Goal: Find contact information: Find contact information

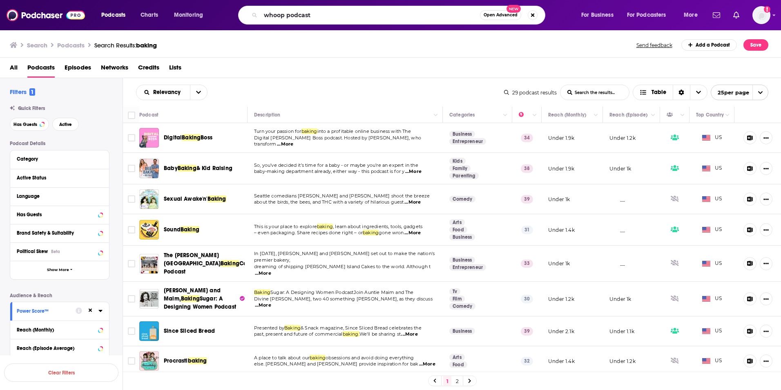
type input "whoop podcast"
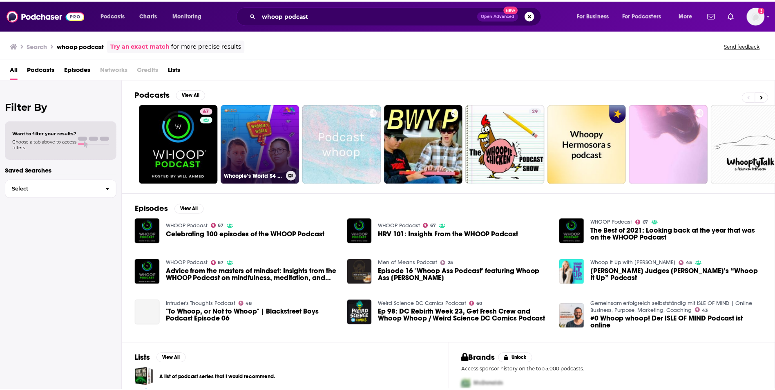
scroll to position [4, 0]
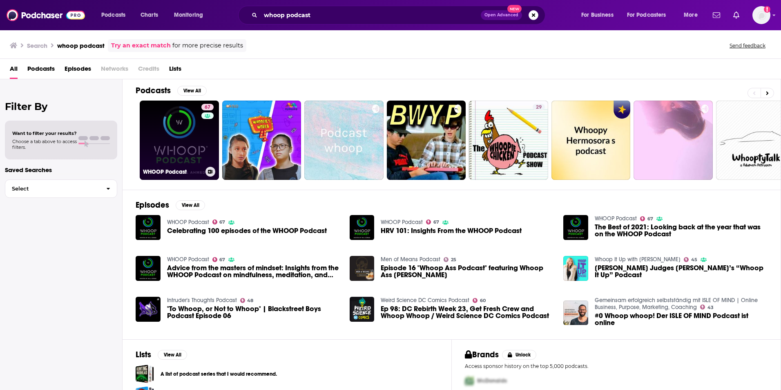
click at [205, 164] on div "67" at bounding box center [208, 135] width 14 height 63
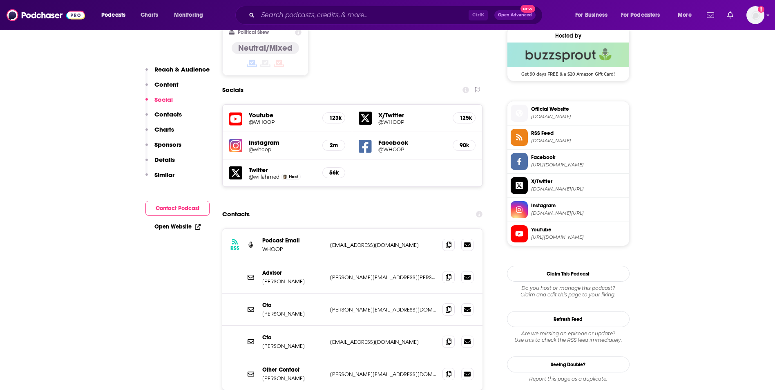
scroll to position [667, 0]
drag, startPoint x: 328, startPoint y: 322, endPoint x: 396, endPoint y: 322, distance: 67.4
click at [396, 357] on div "Other Contact Nikhil Benesch [EMAIL_ADDRESS][DOMAIN_NAME] [PERSON_NAME][EMAIL_A…" at bounding box center [352, 373] width 261 height 32
copy p "[PERSON_NAME][EMAIL_ADDRESS][DOMAIN_NAME]"
drag, startPoint x: 387, startPoint y: 194, endPoint x: 330, endPoint y: 194, distance: 56.8
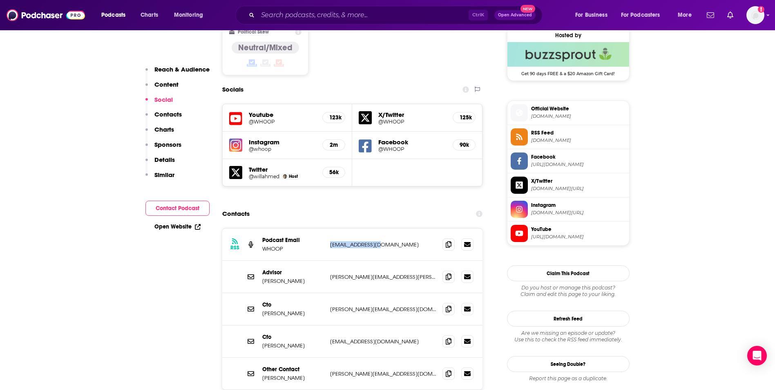
click at [330, 241] on p "[EMAIL_ADDRESS][DOMAIN_NAME]" at bounding box center [383, 244] width 106 height 7
copy p "[EMAIL_ADDRESS][DOMAIN_NAME]"
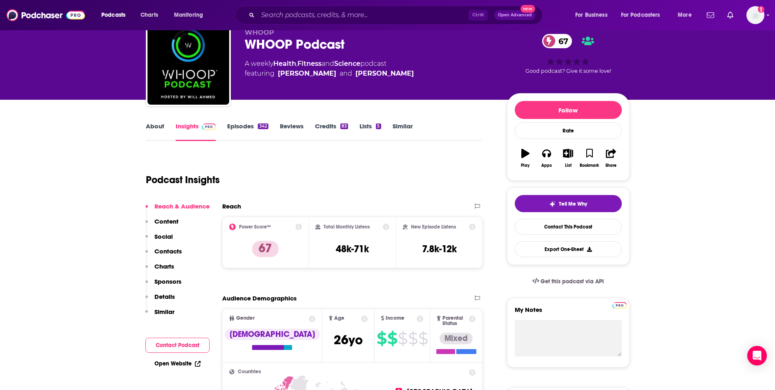
scroll to position [0, 0]
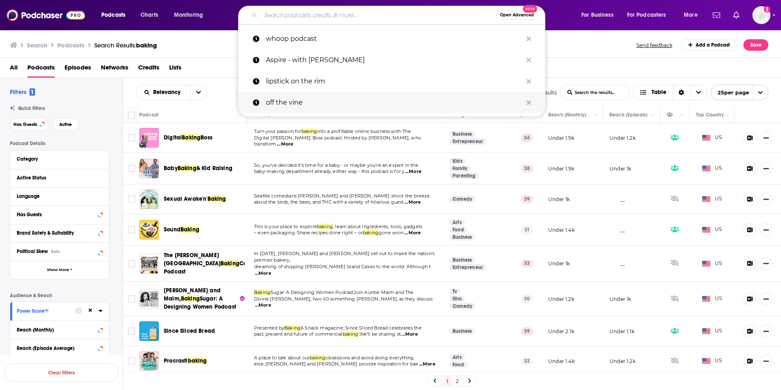
click at [289, 100] on p "off the vine" at bounding box center [394, 102] width 256 height 21
type input "off the vine"
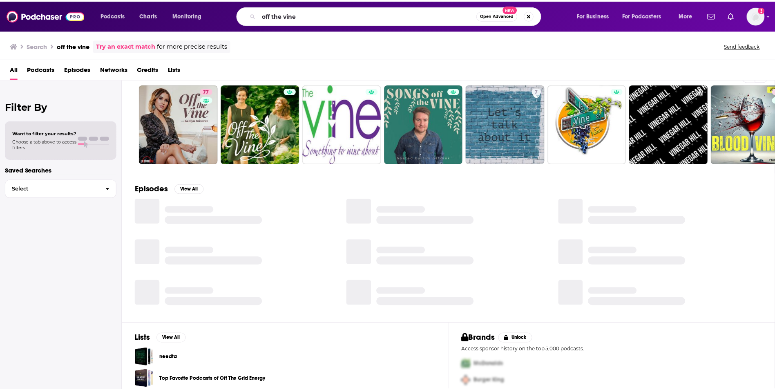
scroll to position [16, 0]
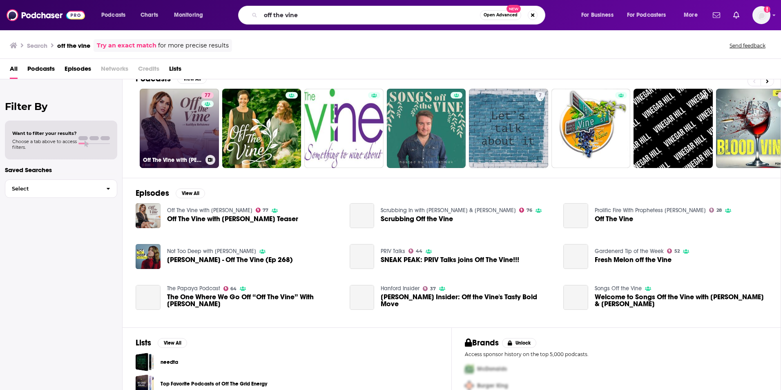
click at [181, 139] on link "77 Off The Vine with Kaitlyn Bristowe" at bounding box center [179, 128] width 79 height 79
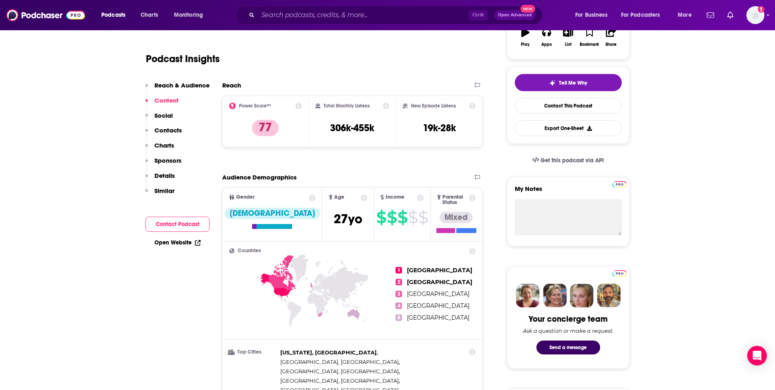
scroll to position [122, 0]
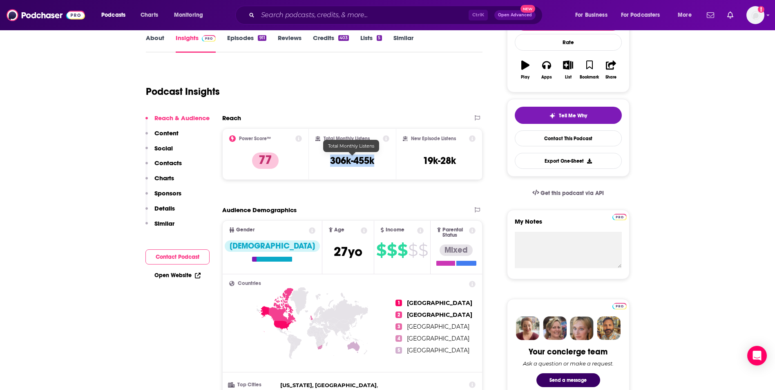
drag, startPoint x: 381, startPoint y: 161, endPoint x: 330, endPoint y: 163, distance: 51.5
click at [330, 163] on div "Total Monthly Listens 306k-455k" at bounding box center [352, 154] width 74 height 38
copy h3 "306k-455k"
